Goal: Transaction & Acquisition: Download file/media

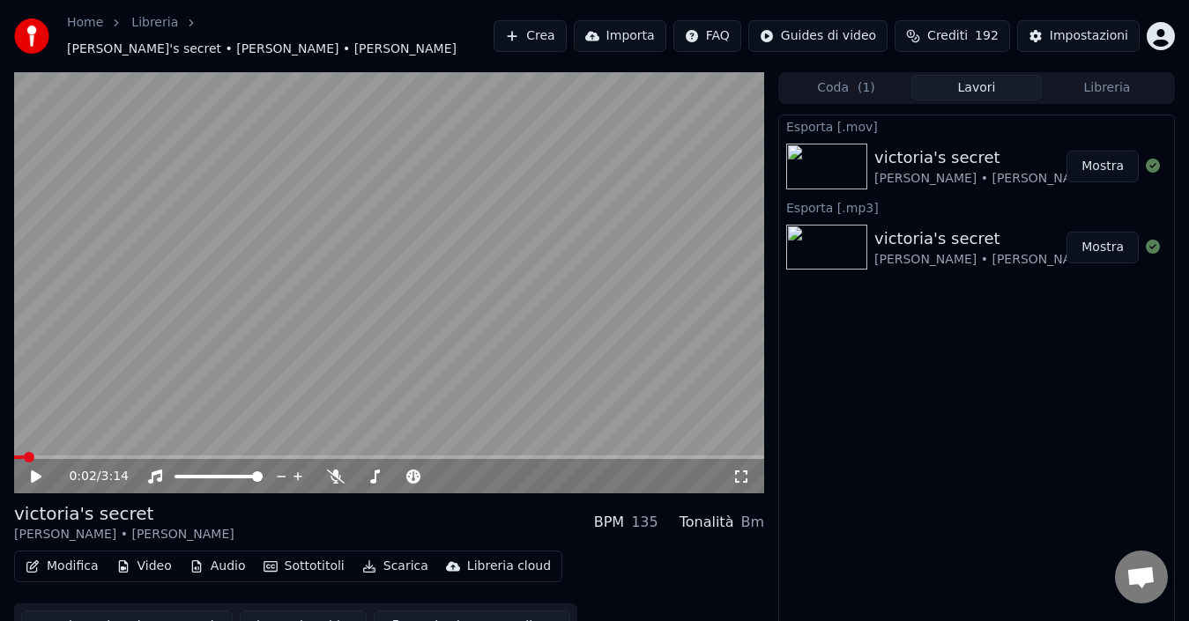
click at [1093, 156] on button "Mostra" at bounding box center [1102, 167] width 72 height 32
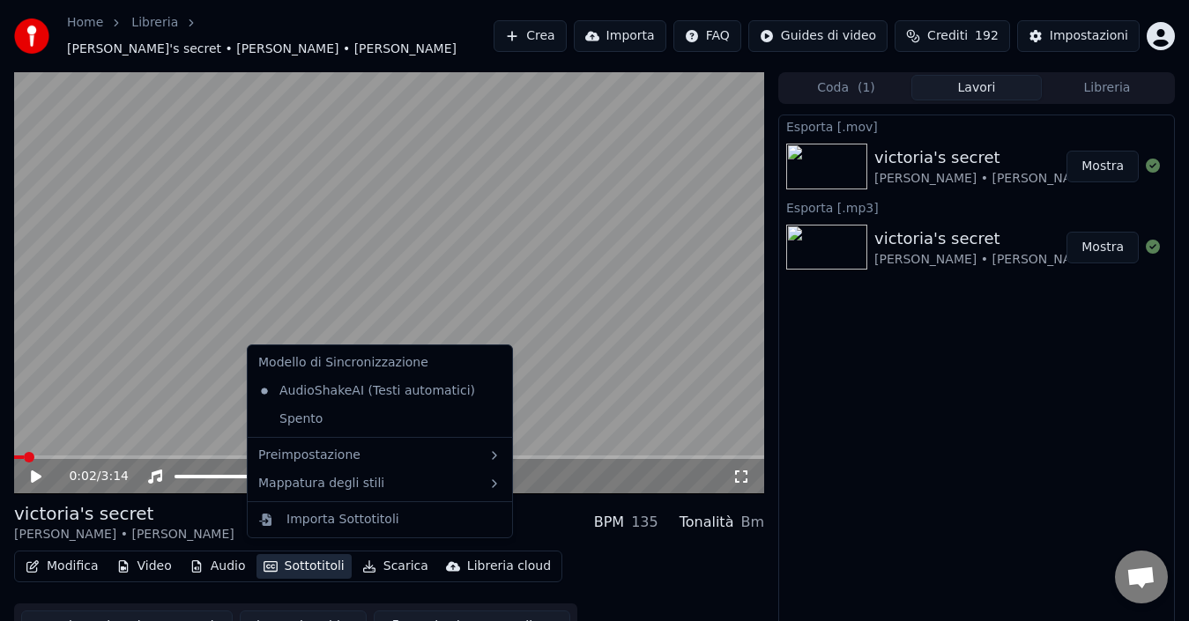
click at [323, 564] on button "Sottotitoli" at bounding box center [303, 566] width 95 height 25
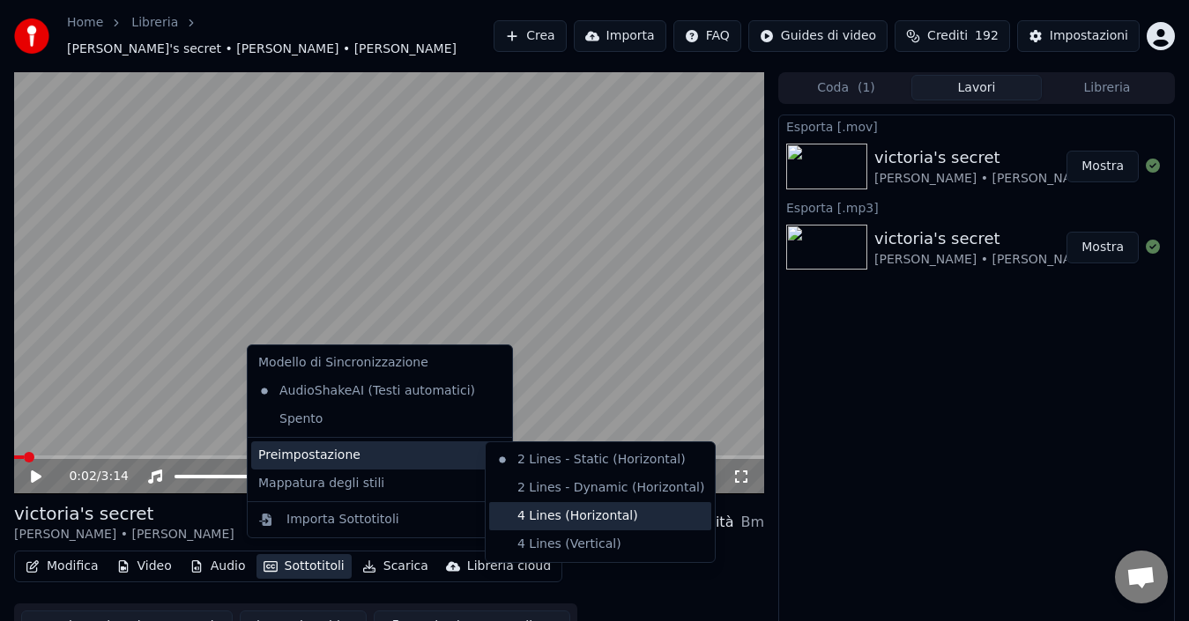
click at [578, 516] on div "4 Lines (Horizontal)" at bounding box center [600, 516] width 222 height 28
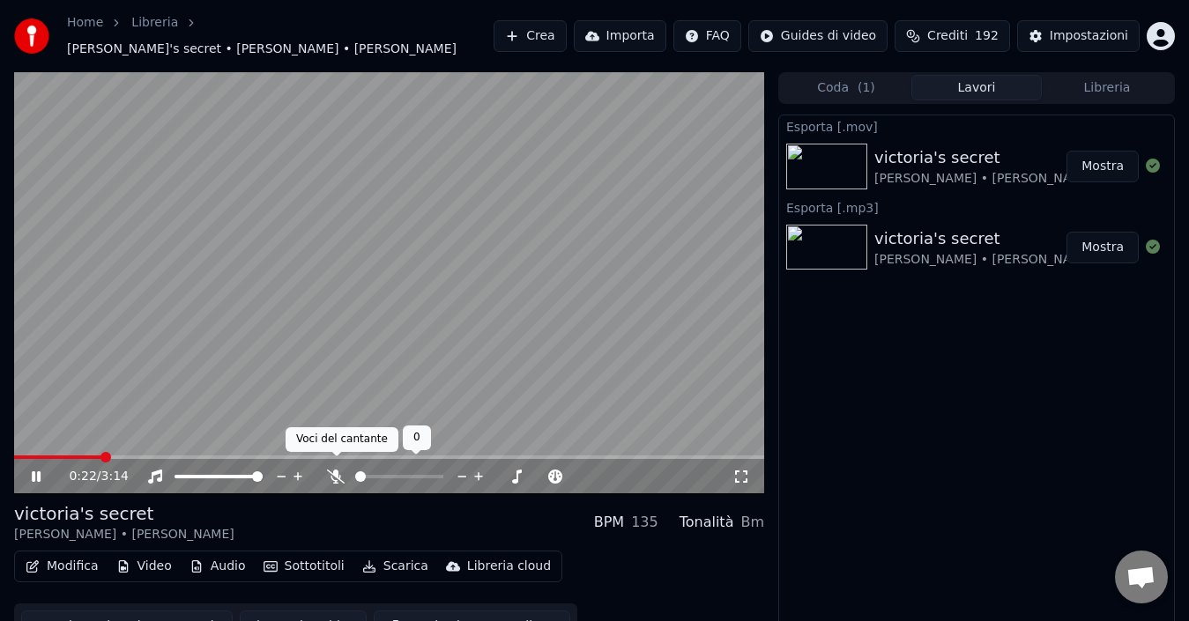
click at [334, 470] on icon at bounding box center [336, 477] width 18 height 14
click at [35, 472] on icon at bounding box center [36, 477] width 9 height 11
click at [15, 456] on span at bounding box center [74, 458] width 121 height 4
drag, startPoint x: 32, startPoint y: 466, endPoint x: 146, endPoint y: 503, distance: 120.4
click at [33, 471] on icon at bounding box center [36, 477] width 11 height 12
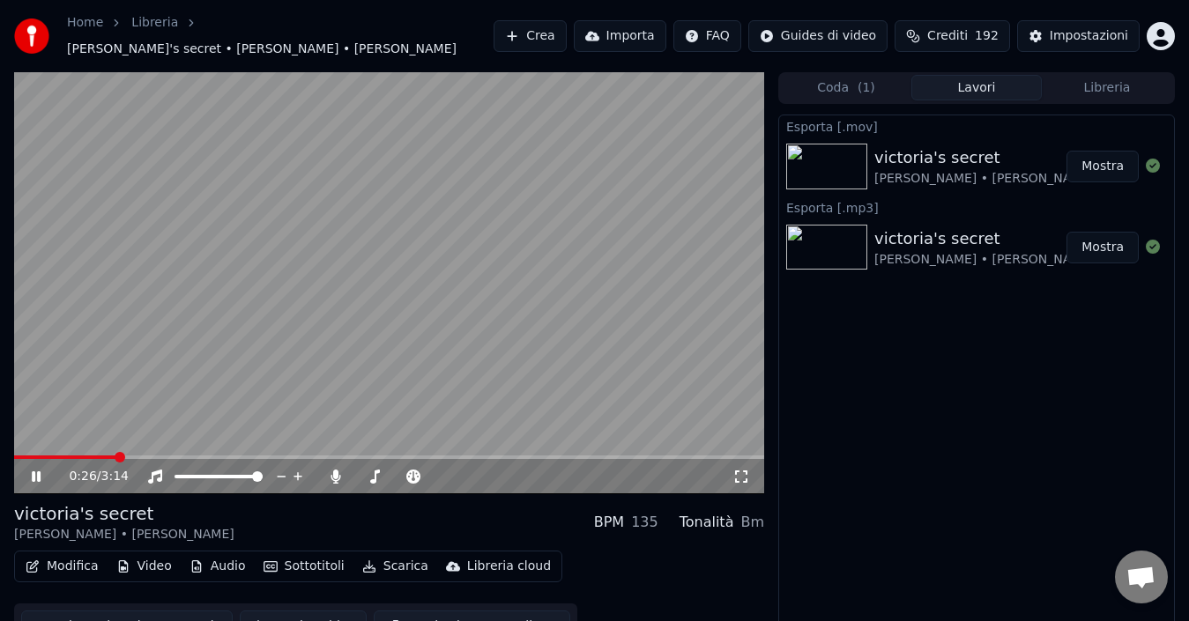
click at [33, 472] on icon at bounding box center [36, 477] width 9 height 11
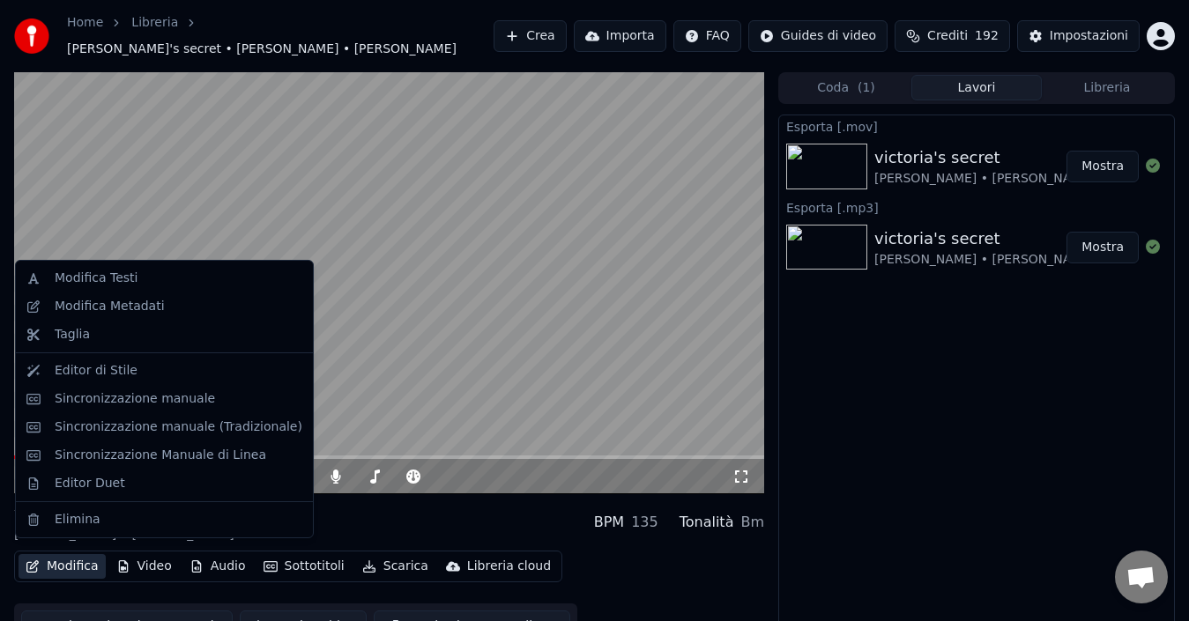
click at [79, 555] on button "Modifica" at bounding box center [62, 566] width 87 height 25
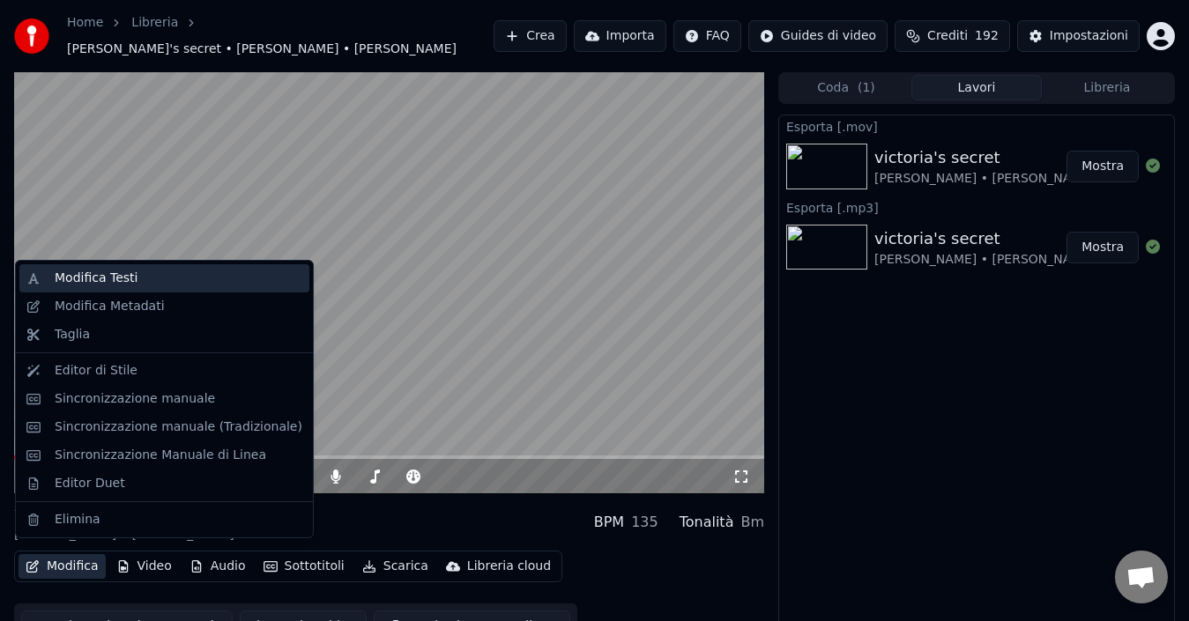
click at [105, 276] on div "Modifica Testi" at bounding box center [96, 279] width 83 height 18
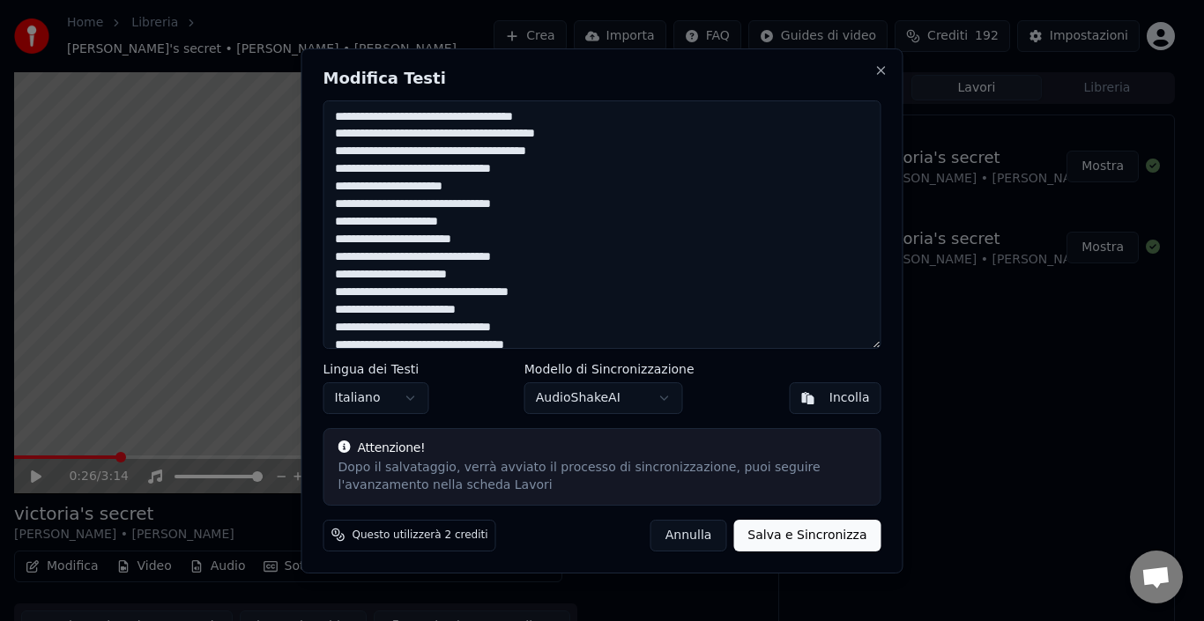
click at [710, 529] on button "Annulla" at bounding box center [688, 535] width 77 height 32
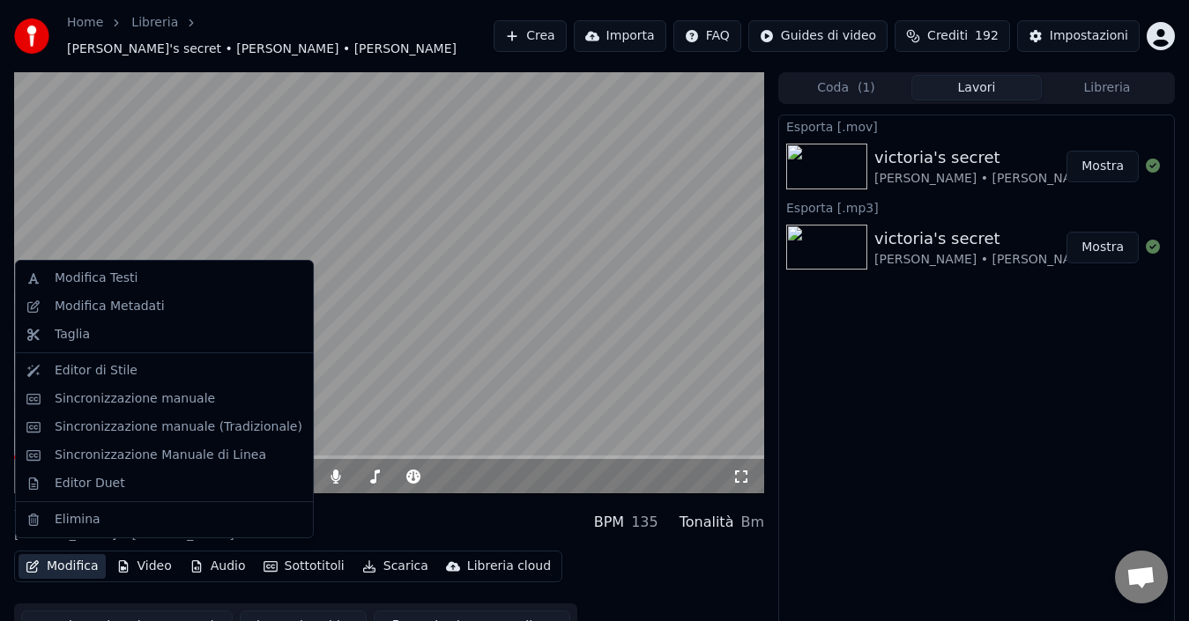
click at [56, 555] on button "Modifica" at bounding box center [62, 566] width 87 height 25
click at [115, 366] on div "Editor di Stile" at bounding box center [96, 371] width 83 height 18
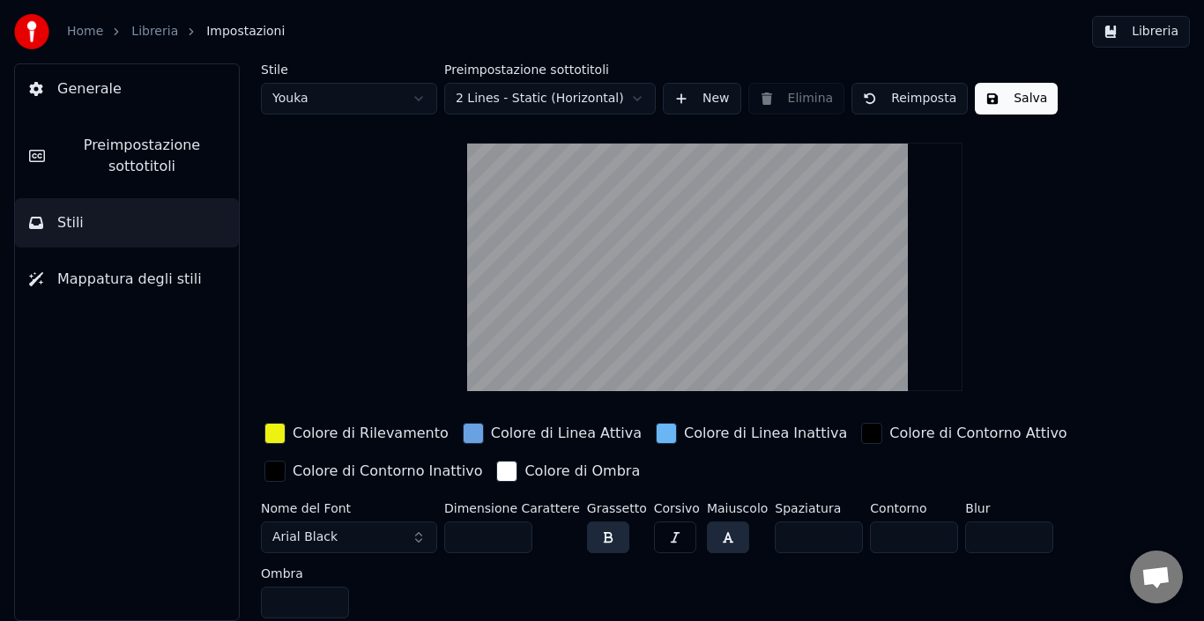
click at [513, 529] on input "***" at bounding box center [488, 538] width 88 height 32
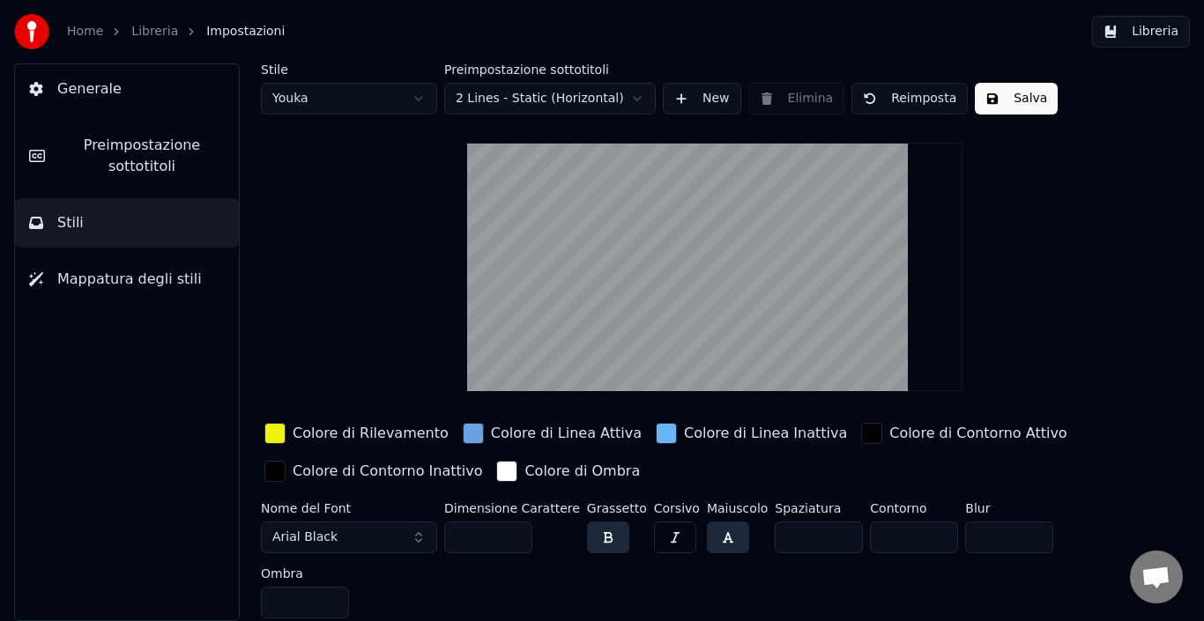
click at [513, 529] on input "***" at bounding box center [488, 538] width 88 height 32
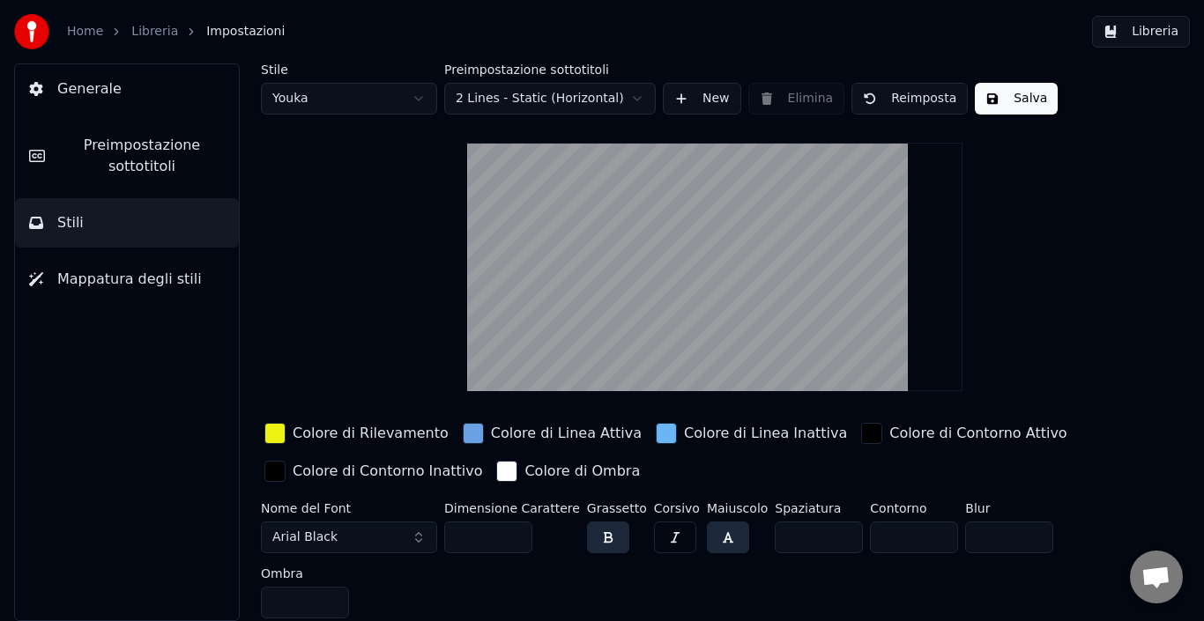
click at [513, 529] on input "***" at bounding box center [488, 538] width 88 height 32
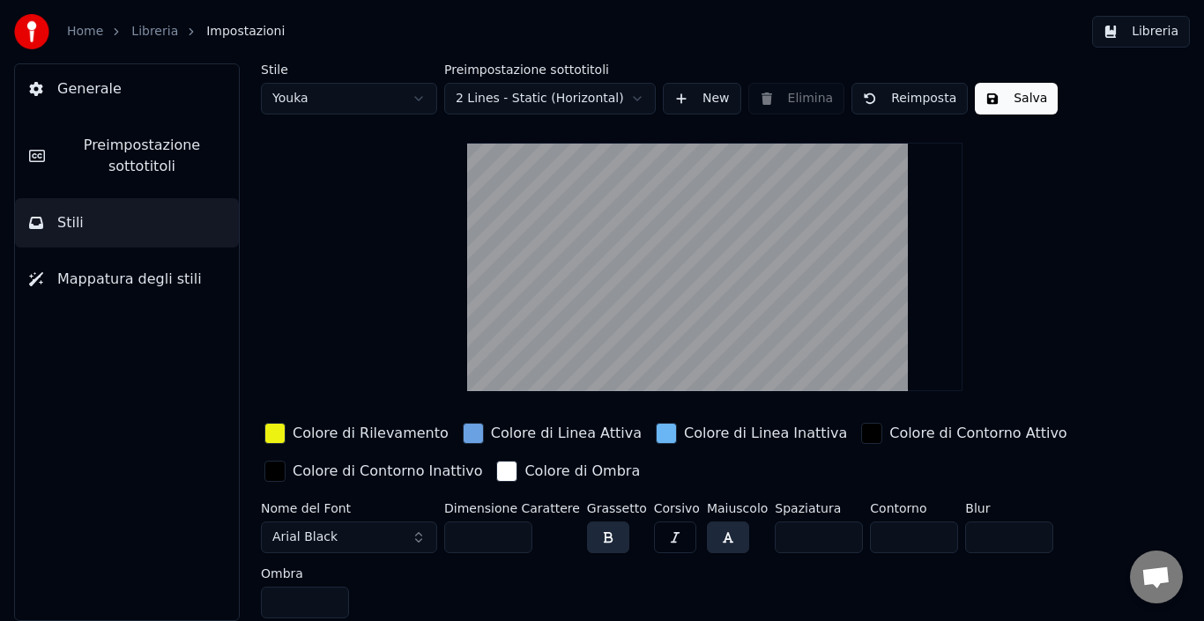
click at [513, 529] on input "***" at bounding box center [488, 538] width 88 height 32
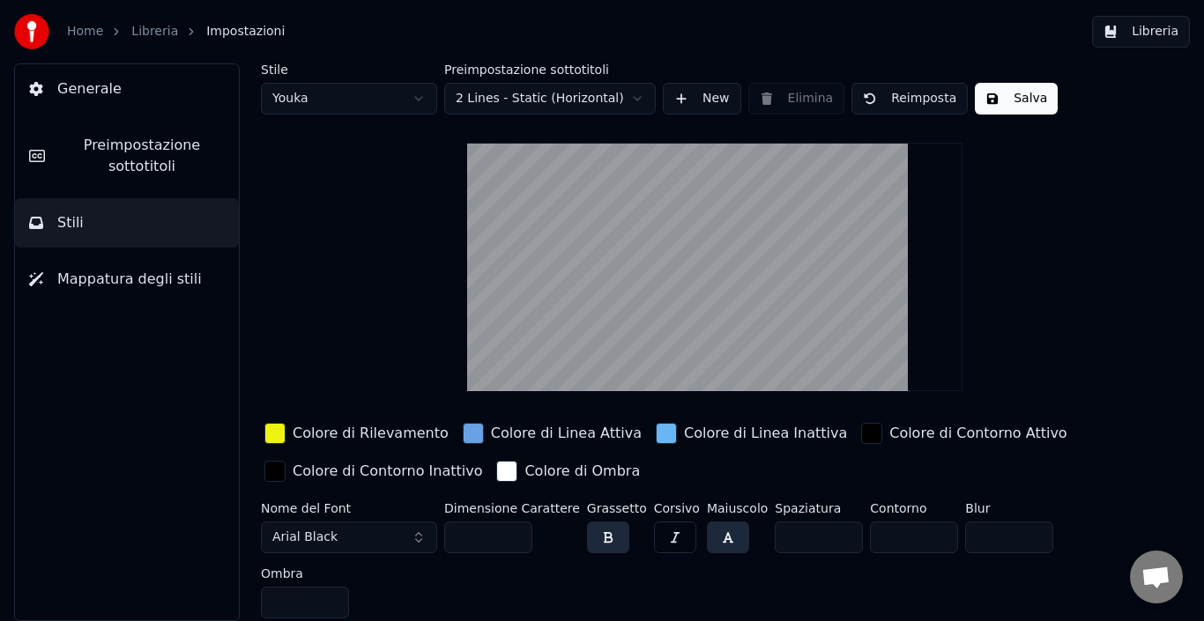
click at [513, 529] on input "***" at bounding box center [488, 538] width 88 height 32
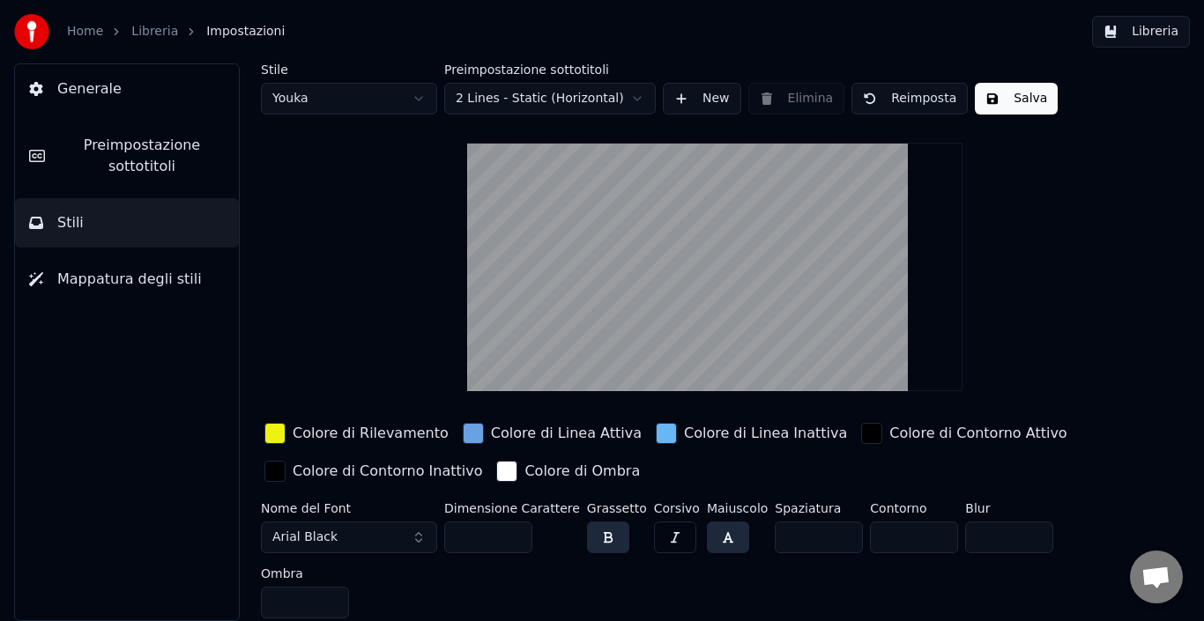
click at [513, 529] on input "***" at bounding box center [488, 538] width 88 height 32
type input "***"
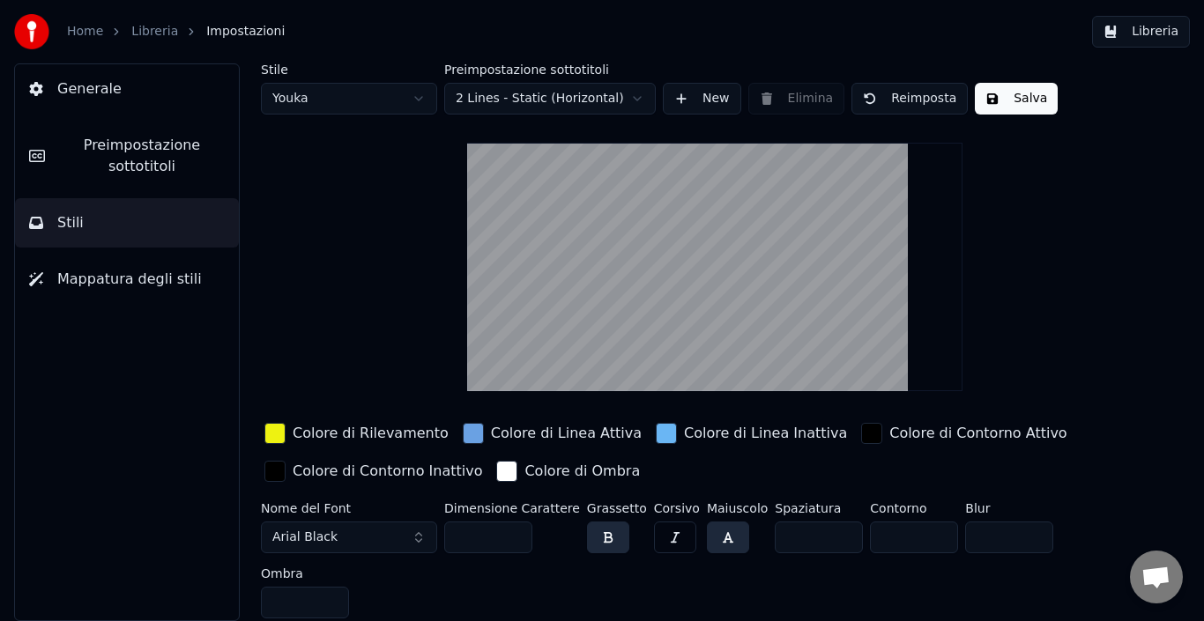
click at [513, 529] on input "***" at bounding box center [488, 538] width 88 height 32
click at [1018, 95] on button "Salva" at bounding box center [1016, 99] width 83 height 32
click at [638, 98] on html "Home Libreria Impostazioni Libreria Generale Preimpostazione sottotitoli Stili …" at bounding box center [602, 310] width 1204 height 621
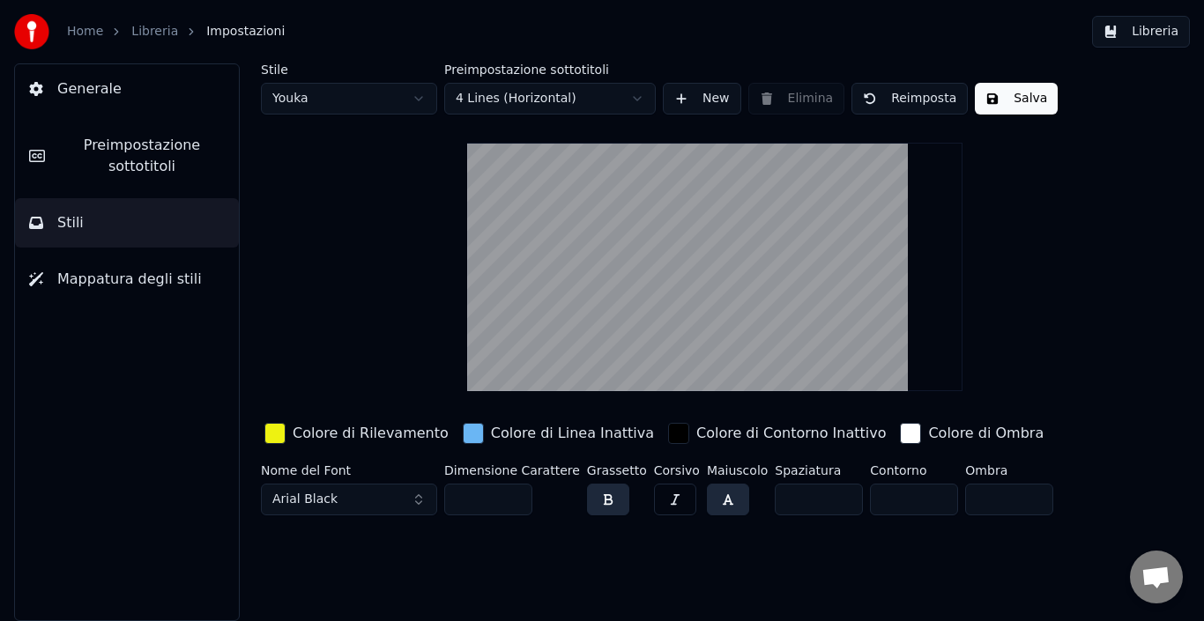
click at [1009, 91] on button "Salva" at bounding box center [1016, 99] width 83 height 32
click at [418, 495] on button "Arial Black" at bounding box center [349, 500] width 176 height 32
click at [420, 506] on button "Arial Black" at bounding box center [349, 500] width 176 height 32
click at [419, 501] on button "Arial Black" at bounding box center [349, 500] width 176 height 32
click at [422, 489] on button "Arial Black" at bounding box center [349, 500] width 176 height 32
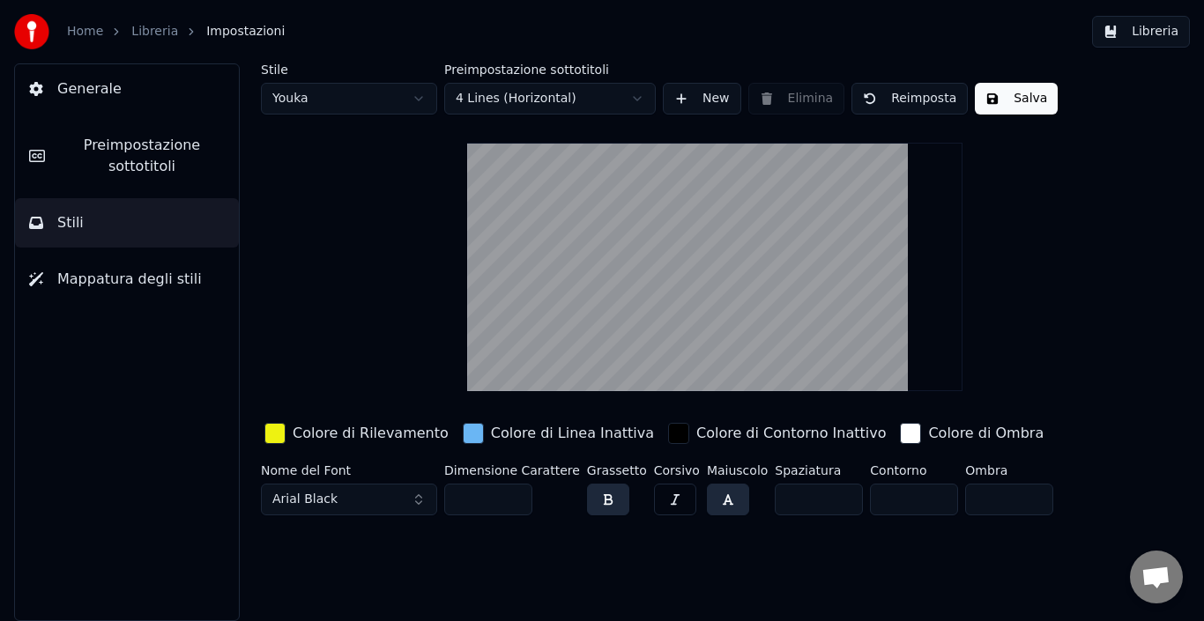
click at [422, 489] on button "Arial Black" at bounding box center [349, 500] width 176 height 32
click at [420, 498] on button "Arial Black" at bounding box center [349, 500] width 176 height 32
click at [593, 499] on button "button" at bounding box center [608, 500] width 42 height 32
click at [654, 500] on button "button" at bounding box center [675, 500] width 42 height 32
click at [594, 503] on button "button" at bounding box center [608, 500] width 42 height 32
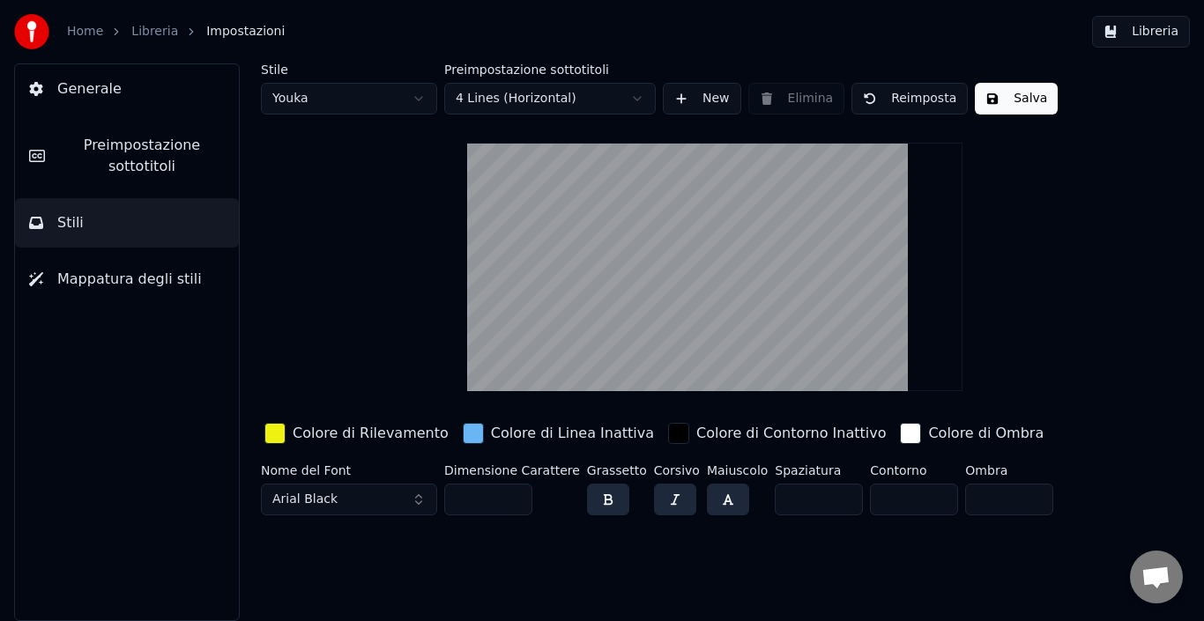
click at [707, 502] on button "button" at bounding box center [728, 500] width 42 height 32
click at [598, 500] on button "button" at bounding box center [608, 500] width 42 height 32
click at [418, 99] on html "Home Libreria Impostazioni Libreria Generale Preimpostazione sottotitoli Stili …" at bounding box center [602, 310] width 1204 height 621
click at [442, 280] on html "Home Libreria Impostazioni Libreria Generale Preimpostazione sottotitoli Stili …" at bounding box center [602, 310] width 1204 height 621
click at [1022, 101] on button "Salva" at bounding box center [1016, 99] width 83 height 32
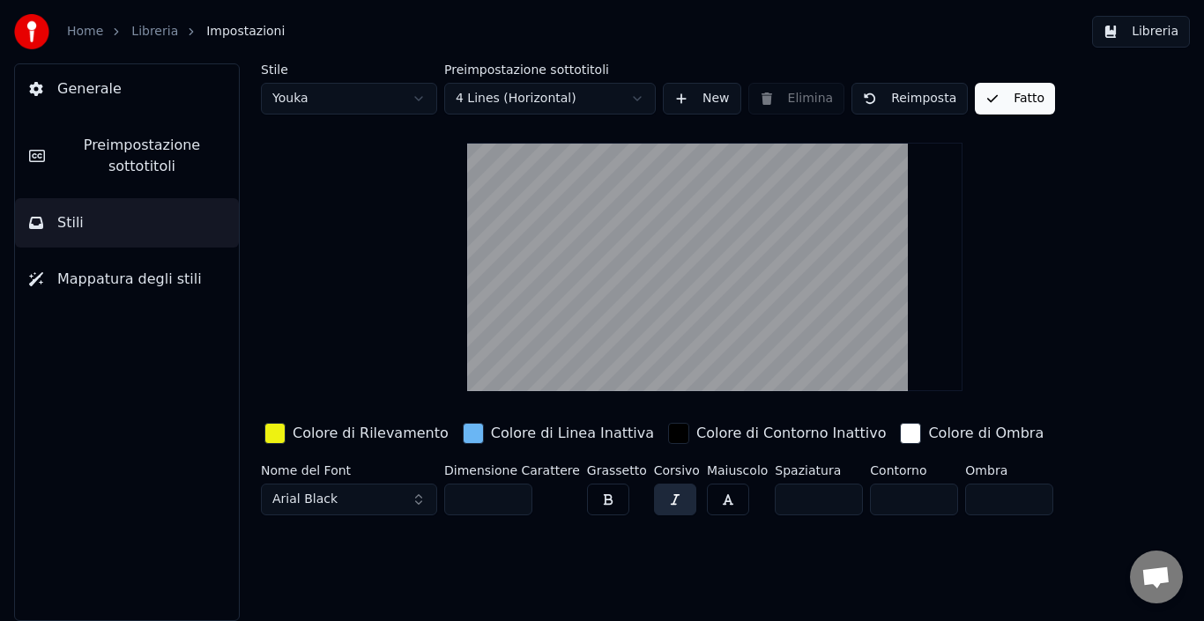
click at [1148, 31] on button "Libreria" at bounding box center [1141, 32] width 98 height 32
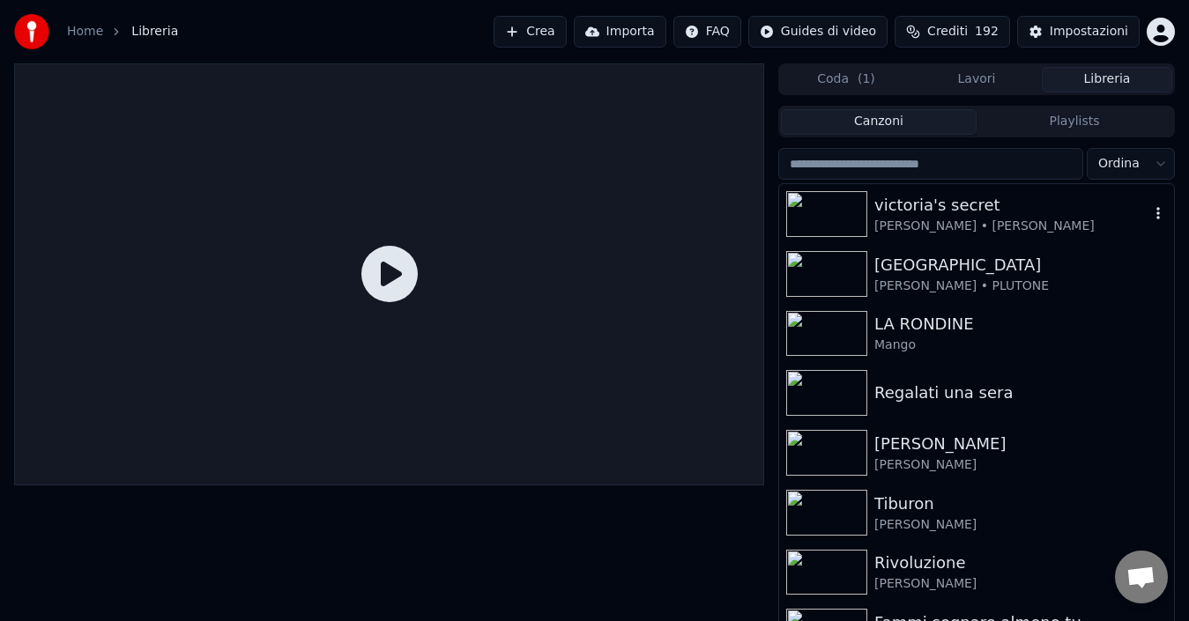
click at [927, 207] on div "victoria's secret" at bounding box center [1011, 205] width 275 height 25
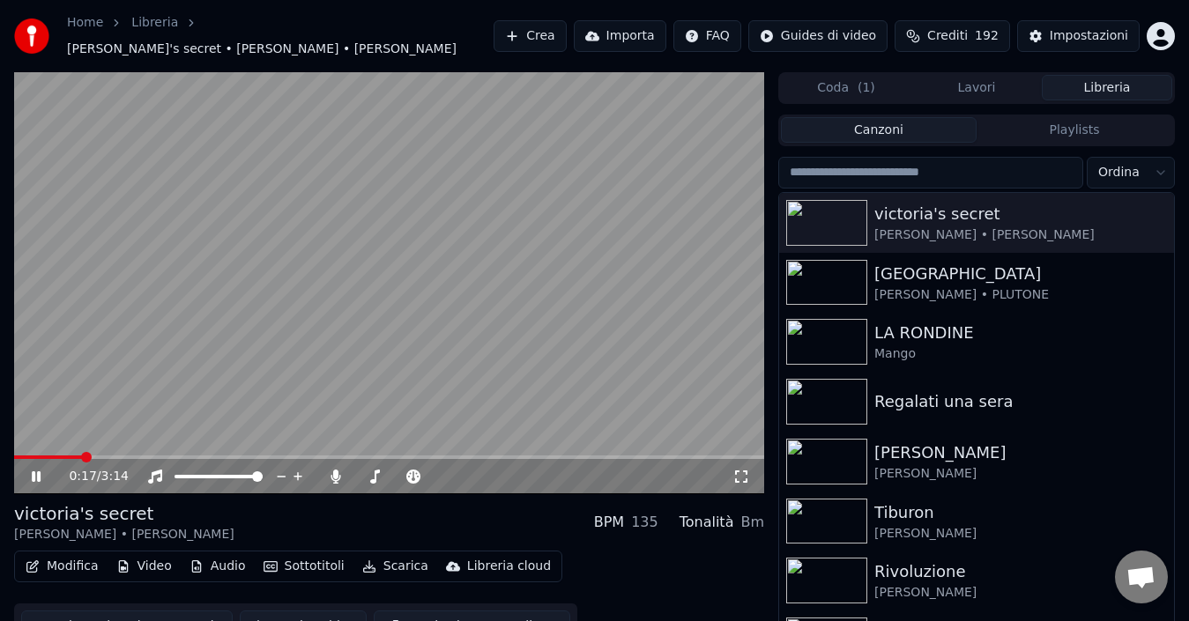
click at [32, 470] on icon at bounding box center [48, 477] width 41 height 14
click at [25, 456] on span at bounding box center [19, 458] width 11 height 4
drag, startPoint x: 37, startPoint y: 467, endPoint x: 232, endPoint y: 524, distance: 202.8
click at [39, 471] on icon at bounding box center [36, 477] width 11 height 12
drag, startPoint x: 34, startPoint y: 464, endPoint x: 92, endPoint y: 476, distance: 58.4
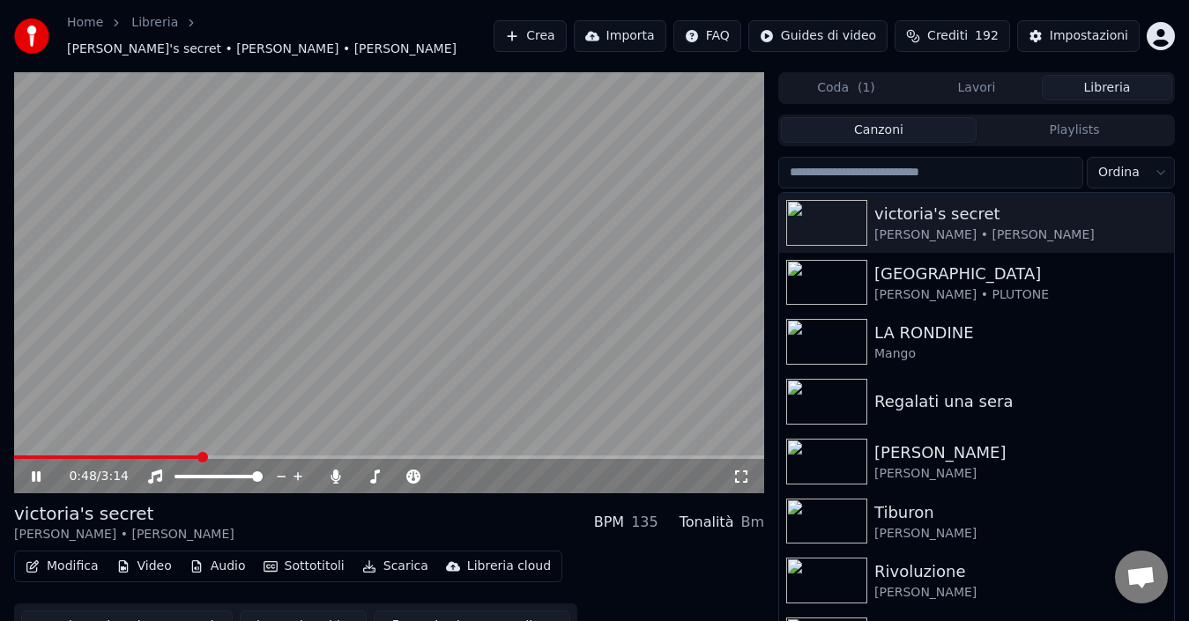
click at [39, 472] on icon at bounding box center [36, 477] width 9 height 11
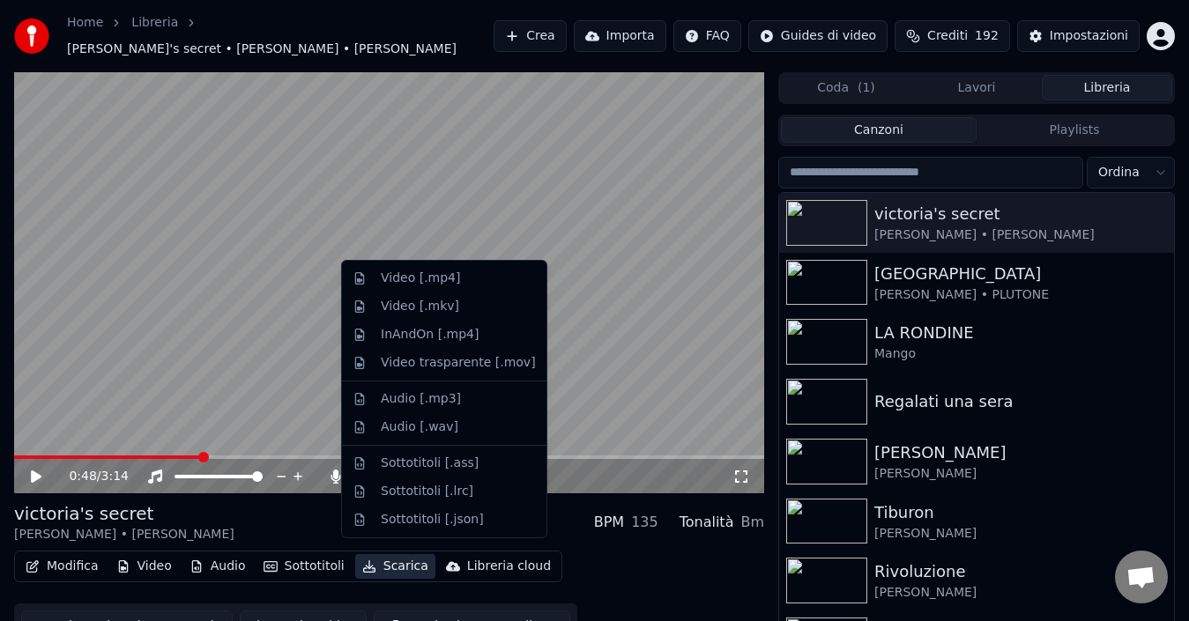
click at [400, 561] on button "Scarica" at bounding box center [395, 566] width 80 height 25
click at [394, 279] on div "Video [.mp4]" at bounding box center [420, 279] width 79 height 18
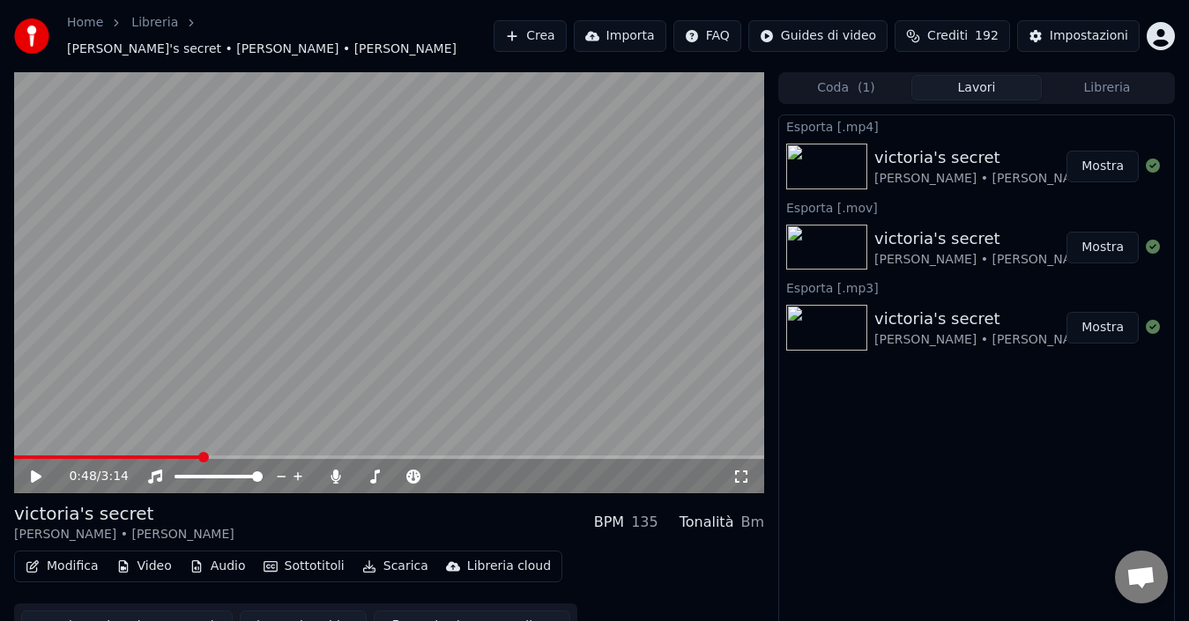
click at [1104, 153] on button "Mostra" at bounding box center [1102, 167] width 72 height 32
click at [136, 26] on link "Libreria" at bounding box center [154, 23] width 47 height 18
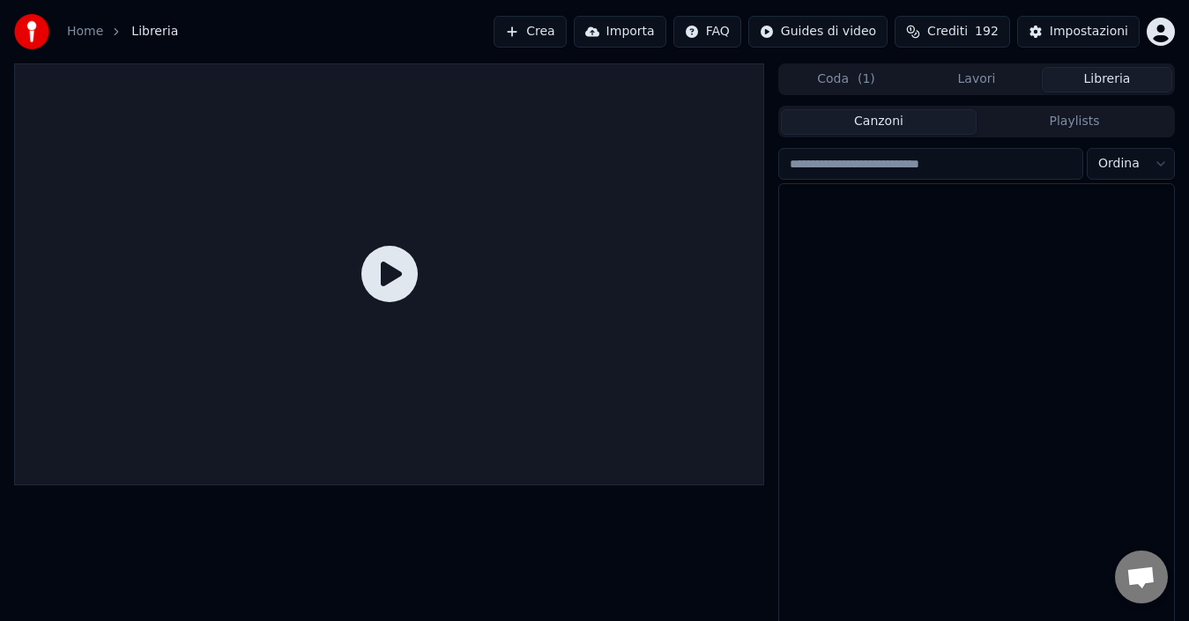
click at [1113, 83] on button "Libreria" at bounding box center [1107, 80] width 130 height 26
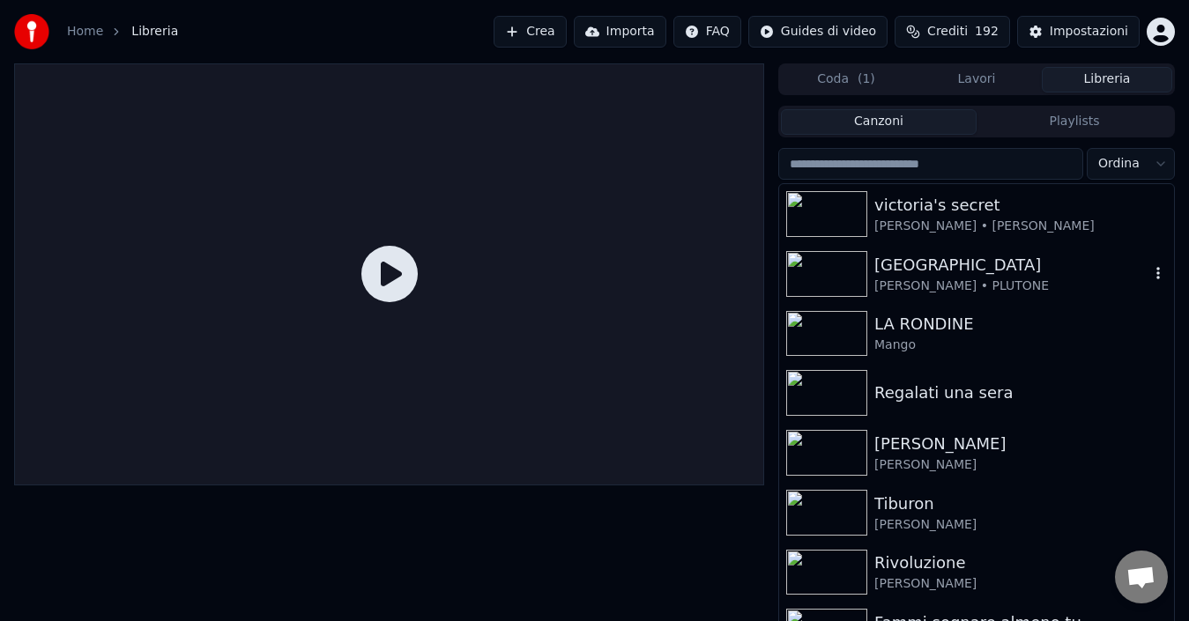
click at [936, 275] on div "[GEOGRAPHIC_DATA]" at bounding box center [1011, 265] width 275 height 25
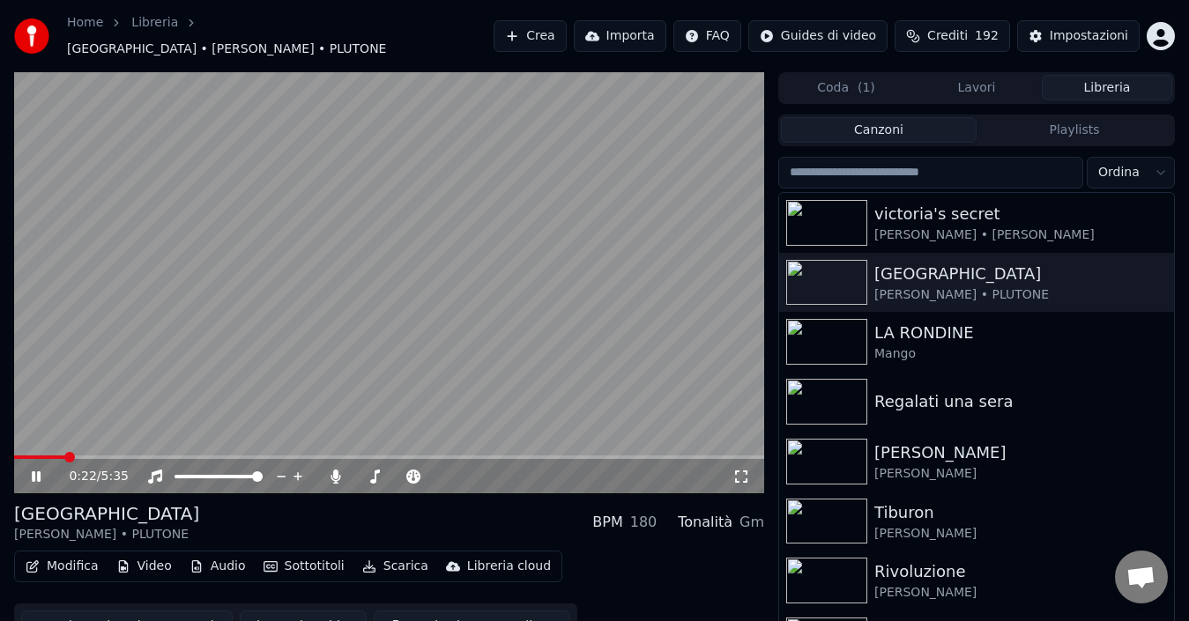
click at [310, 554] on button "Sottotitoli" at bounding box center [303, 566] width 95 height 25
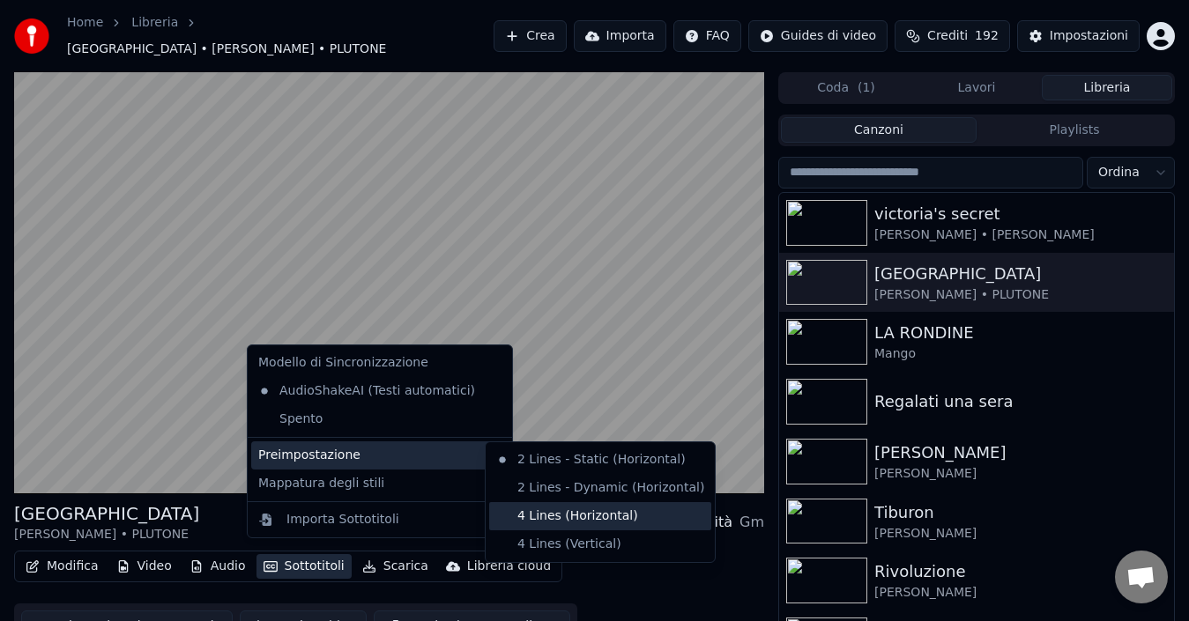
drag, startPoint x: 552, startPoint y: 518, endPoint x: 578, endPoint y: 555, distance: 45.5
click at [553, 518] on div "4 Lines (Horizontal)" at bounding box center [600, 516] width 222 height 28
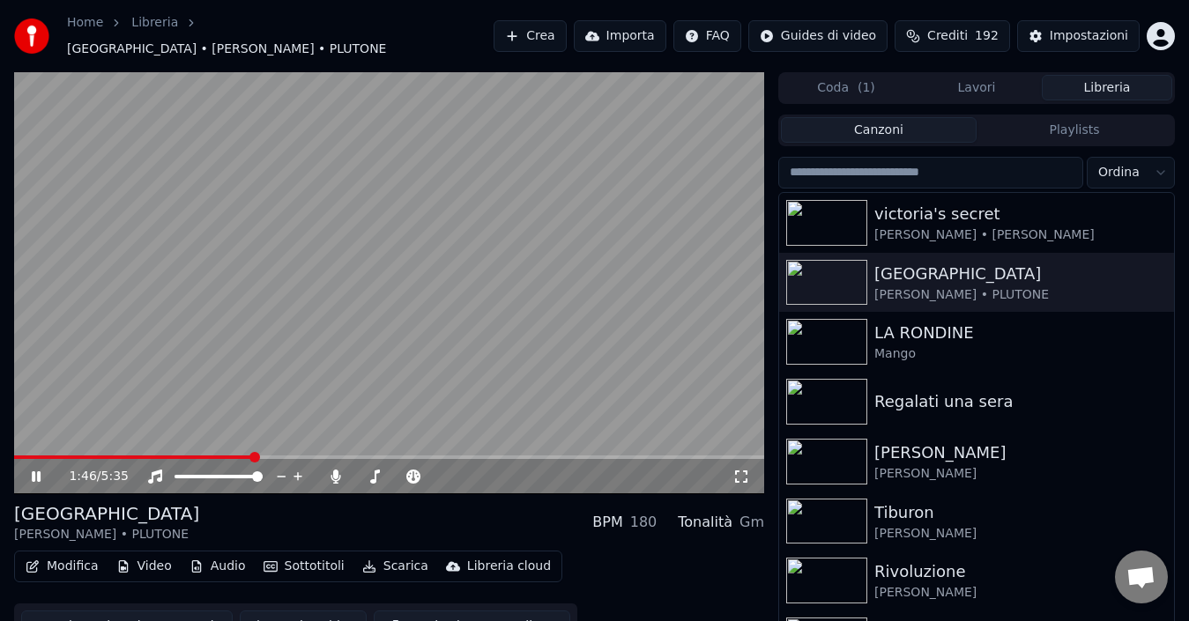
drag, startPoint x: 35, startPoint y: 468, endPoint x: 196, endPoint y: 496, distance: 162.9
click at [42, 470] on icon at bounding box center [48, 477] width 41 height 14
click at [334, 470] on icon at bounding box center [336, 477] width 18 height 14
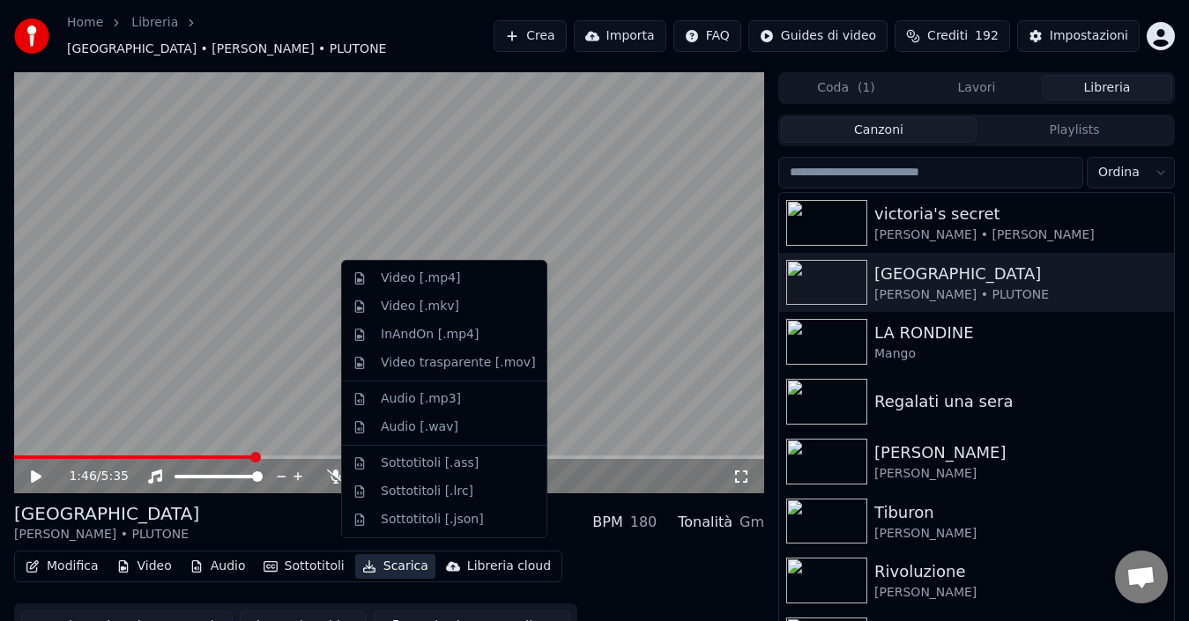
click at [397, 561] on button "Scarica" at bounding box center [395, 566] width 80 height 25
click at [436, 274] on div "Video [.mp4]" at bounding box center [420, 279] width 79 height 18
